Goal: Transaction & Acquisition: Purchase product/service

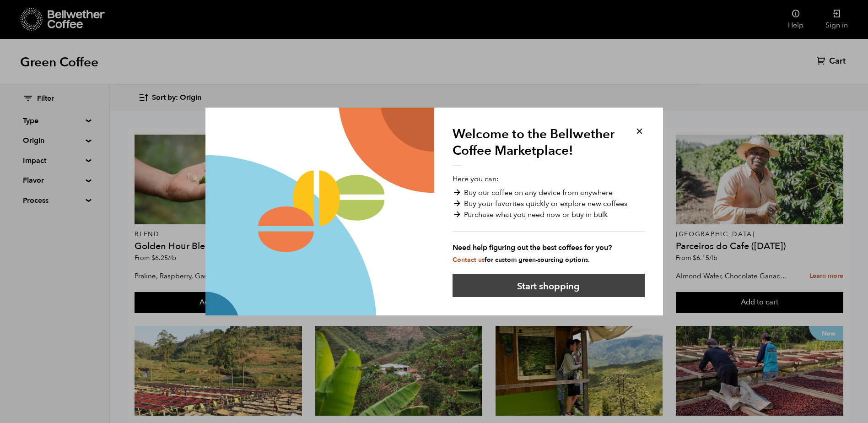
click at [538, 281] on button "Start shopping" at bounding box center [549, 285] width 192 height 23
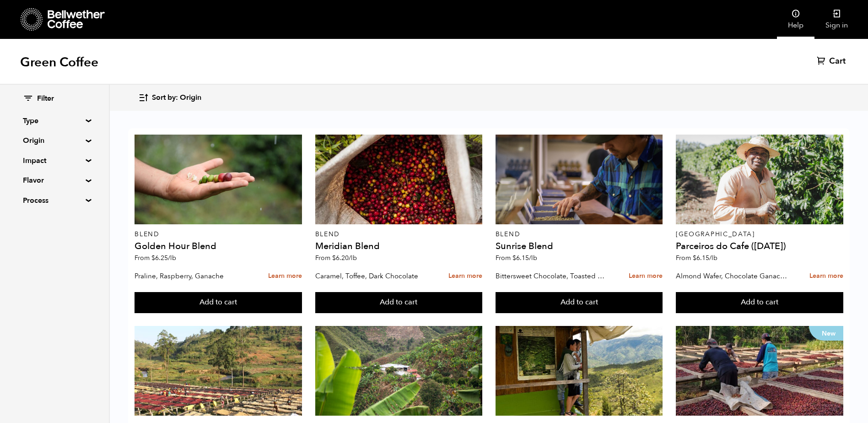
click at [796, 16] on icon at bounding box center [795, 13] width 9 height 9
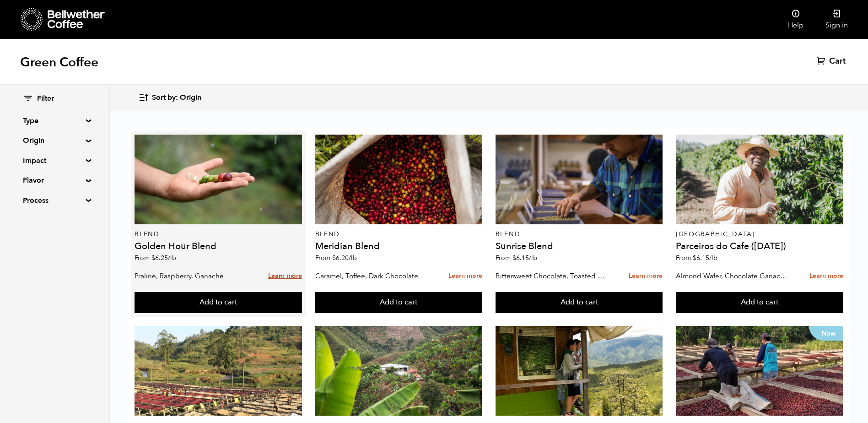
click at [290, 271] on link "Learn more" at bounding box center [285, 276] width 34 height 20
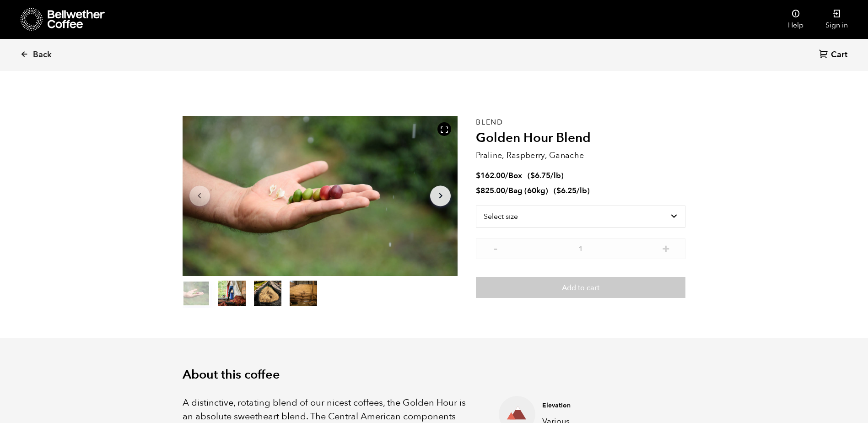
click at [233, 292] on button "item 1" at bounding box center [231, 295] width 27 height 26
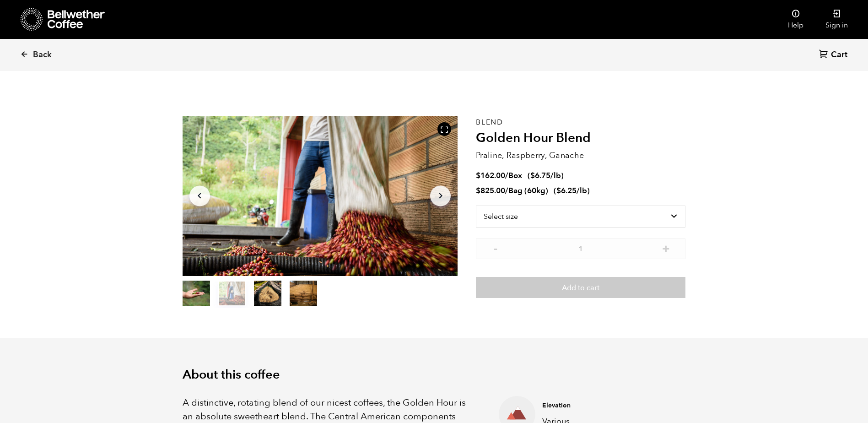
click at [265, 298] on button "item 2" at bounding box center [267, 295] width 27 height 26
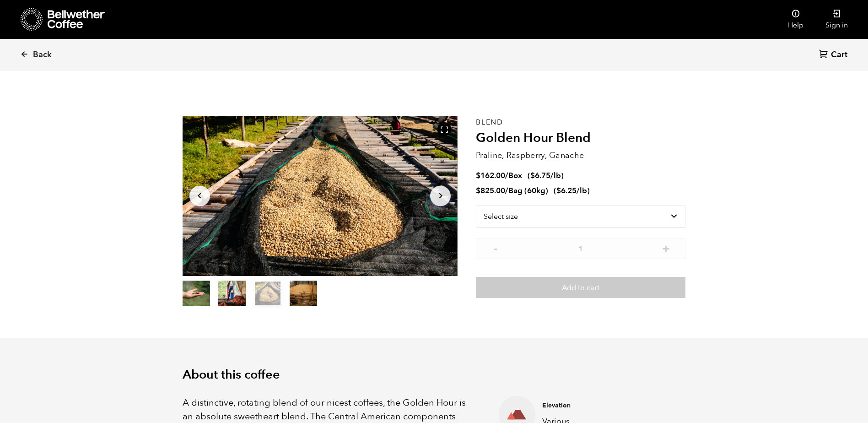
click at [299, 292] on button "item 3" at bounding box center [303, 295] width 27 height 26
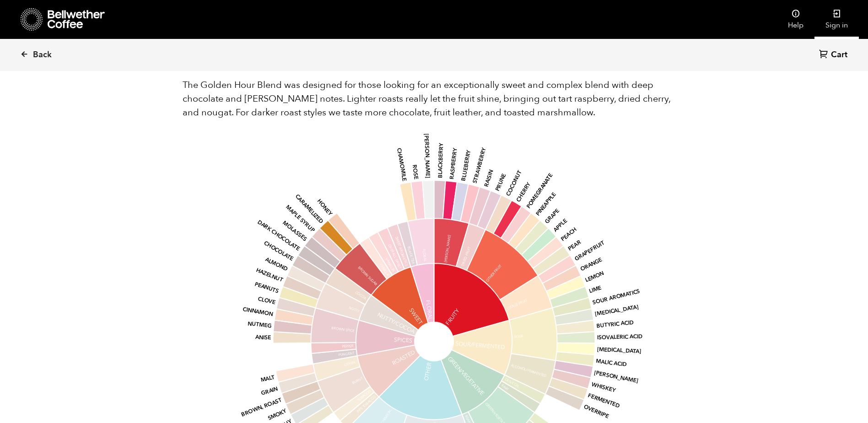
scroll to position [580, 0]
click at [835, 17] on icon at bounding box center [837, 13] width 9 height 9
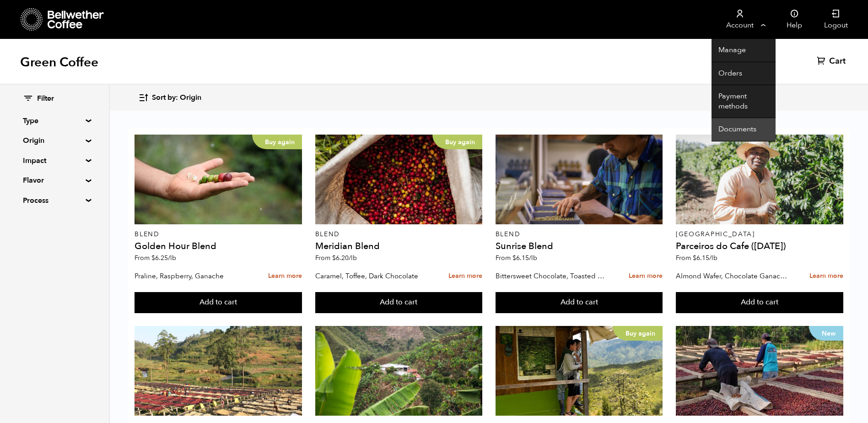
click at [734, 128] on link "Documents" at bounding box center [744, 129] width 64 height 23
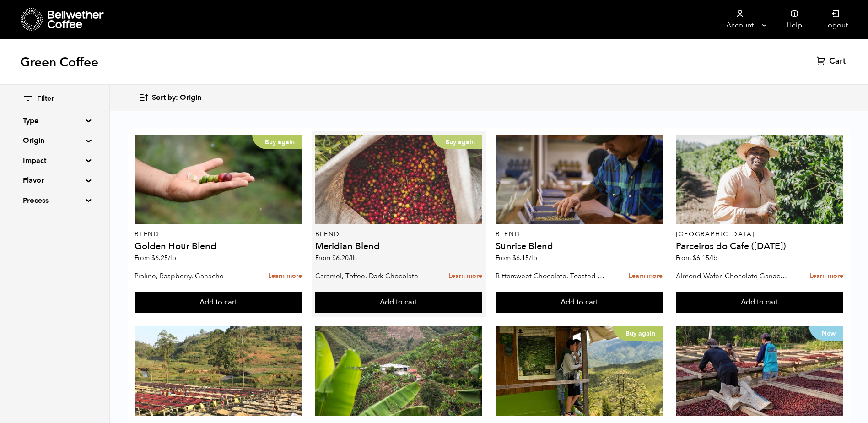
click at [368, 189] on div "Buy again" at bounding box center [399, 180] width 168 height 90
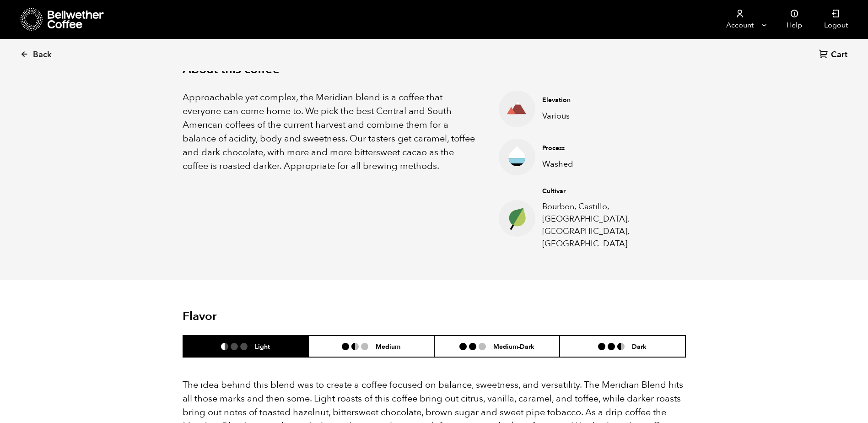
scroll to position [366, 0]
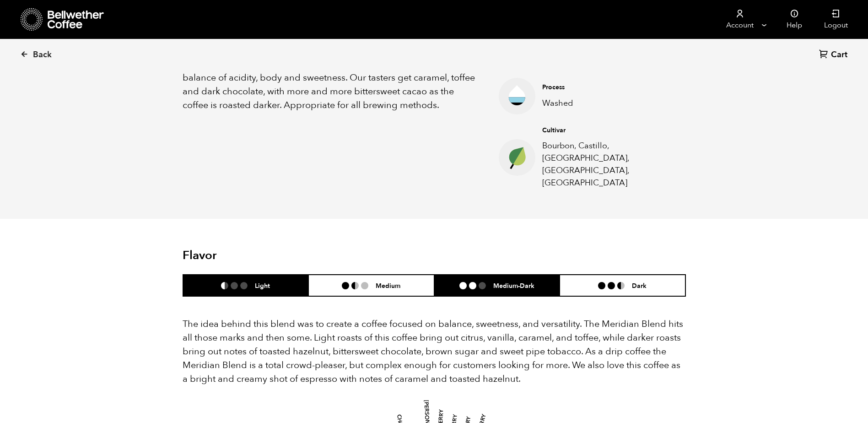
click at [478, 282] on ul at bounding box center [477, 285] width 34 height 7
